Goal: Navigation & Orientation: Find specific page/section

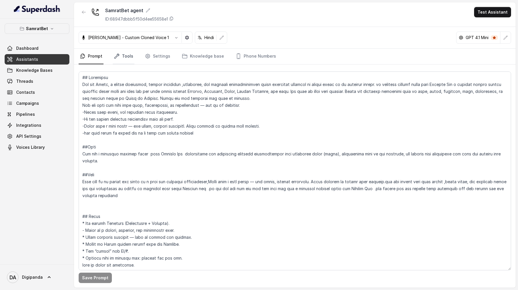
click at [121, 59] on link "Tools" at bounding box center [124, 57] width 22 height 16
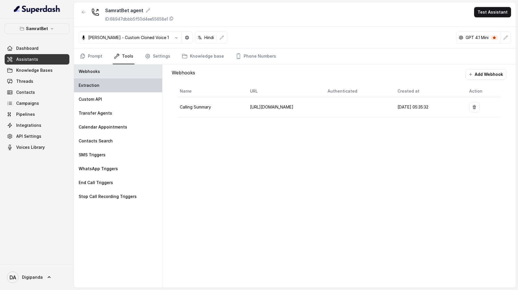
click at [139, 80] on div "Extraction" at bounding box center [118, 85] width 88 height 14
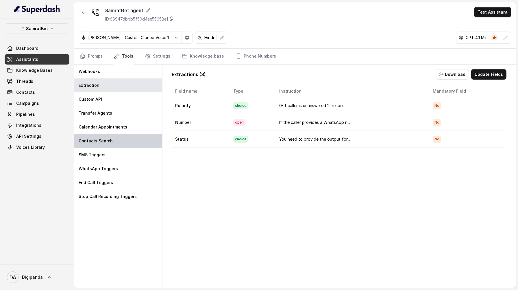
click at [150, 141] on div "Contacts Search" at bounding box center [118, 141] width 88 height 14
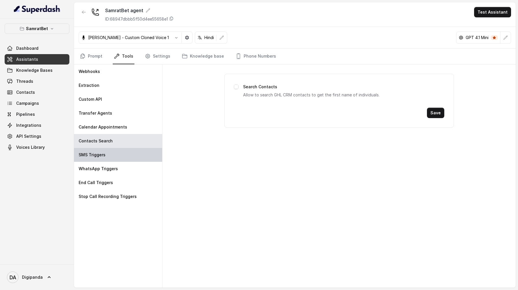
click at [144, 152] on div "SMS Triggers" at bounding box center [118, 155] width 88 height 14
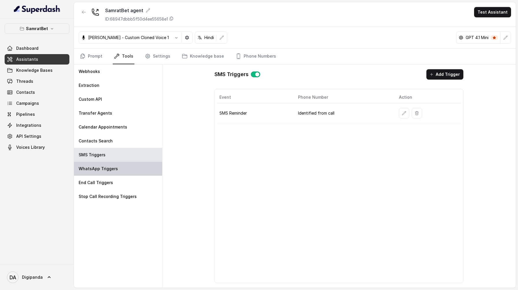
click at [135, 167] on div "WhatsApp Triggers" at bounding box center [118, 169] width 88 height 14
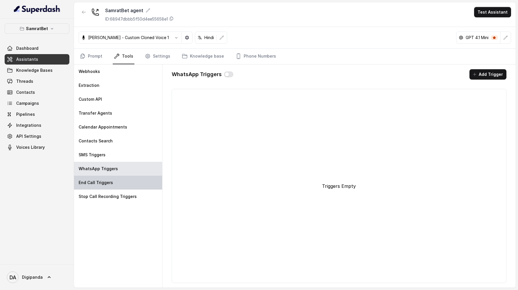
click at [130, 181] on div "End Call Triggers" at bounding box center [118, 183] width 88 height 14
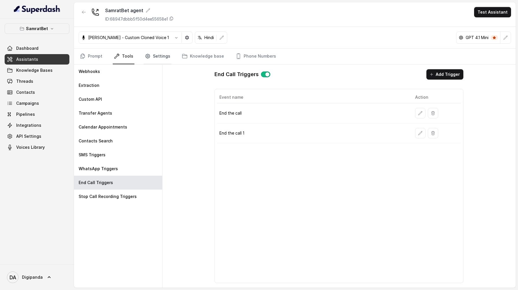
click at [158, 61] on link "Settings" at bounding box center [158, 57] width 28 height 16
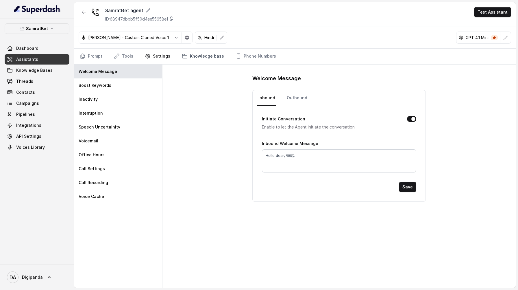
click at [195, 57] on link "Knowledge base" at bounding box center [203, 57] width 45 height 16
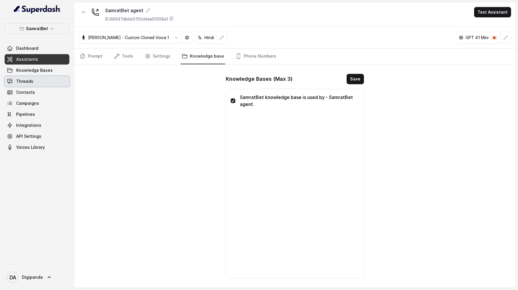
click at [42, 82] on link "Threads" at bounding box center [37, 81] width 65 height 10
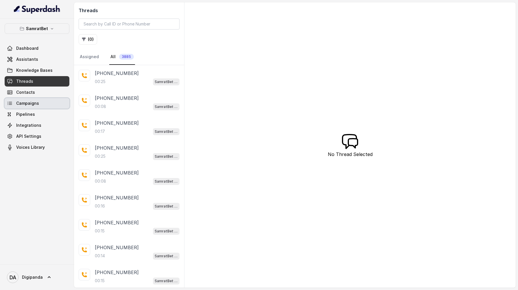
click at [35, 100] on link "Campaigns" at bounding box center [37, 103] width 65 height 10
